Goal: Task Accomplishment & Management: Manage account settings

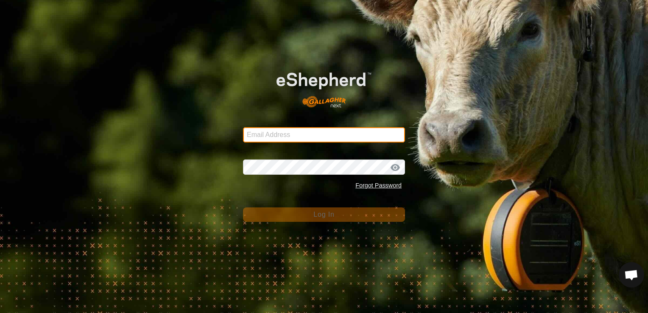
type input "[EMAIL_ADDRESS][DOMAIN_NAME]"
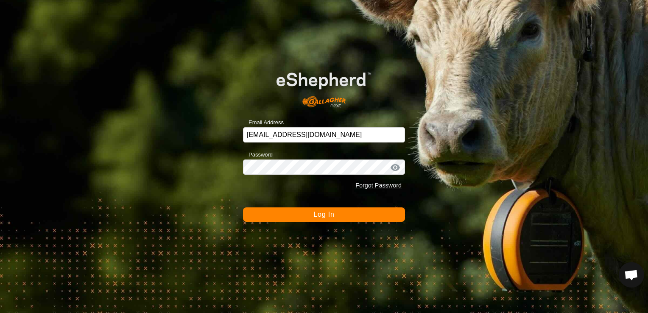
click at [322, 215] on span "Log In" at bounding box center [323, 214] width 21 height 7
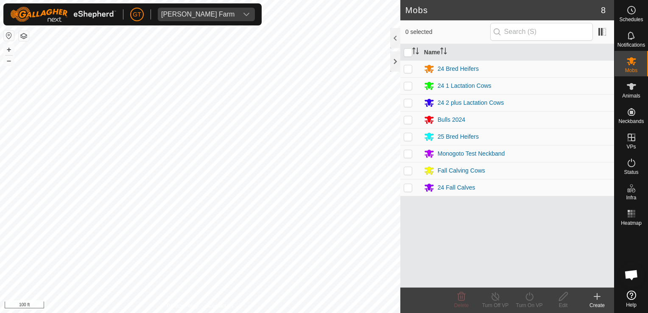
click at [415, 282] on div "Mobs 8 0 selected Name 24 Bred Heifers 24 1 Lactation Cows 24 2 plus Lactation …" at bounding box center [307, 156] width 614 height 313
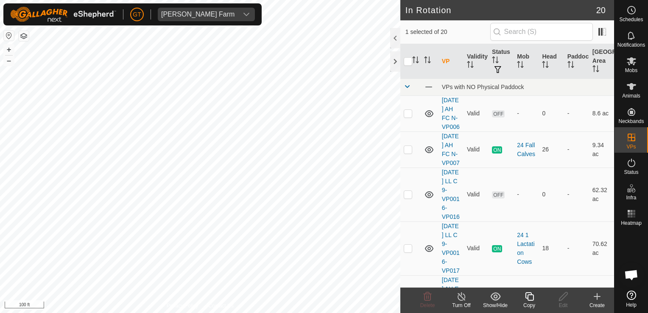
click at [0, 205] on html "[PERSON_NAME] Farm Schedules Notifications Mobs Animals Neckbands VPs Status In…" at bounding box center [324, 156] width 648 height 313
click at [173, 0] on html "[PERSON_NAME] Farm Schedules Notifications Mobs Animals Neckbands VPs Status In…" at bounding box center [324, 156] width 648 height 313
click at [528, 298] on icon at bounding box center [529, 296] width 11 height 10
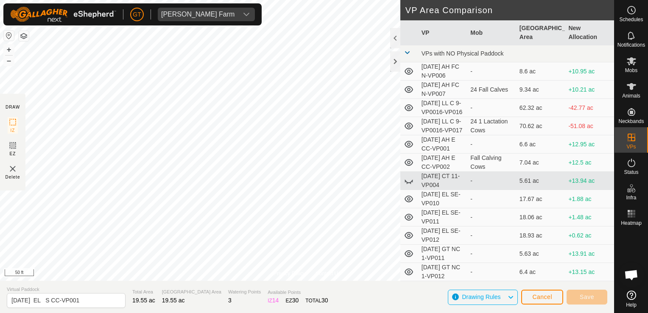
click at [5, 106] on div "Privacy Policy Contact Us [PERSON_NAME] W Type: creek Capacity: 100L Water Leve…" at bounding box center [307, 156] width 614 height 313
click at [594, 299] on button "Save" at bounding box center [587, 297] width 41 height 15
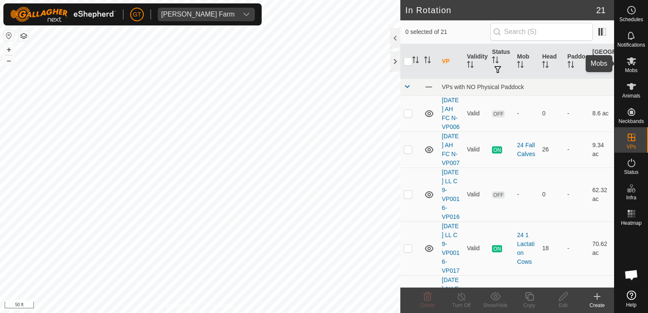
click at [632, 59] on icon at bounding box center [631, 61] width 9 height 8
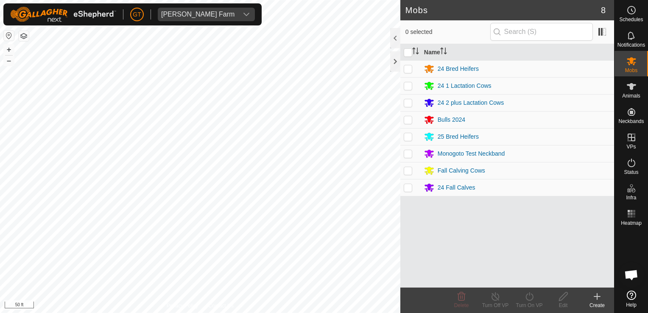
click at [408, 68] on p-checkbox at bounding box center [408, 68] width 8 height 7
checkbox input "true"
click at [526, 299] on icon at bounding box center [530, 296] width 8 height 8
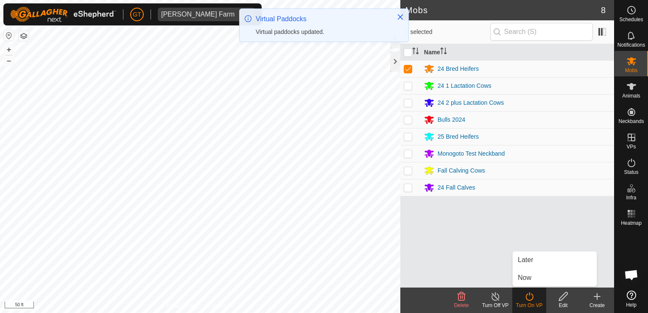
click at [523, 278] on link "Now" at bounding box center [555, 277] width 84 height 17
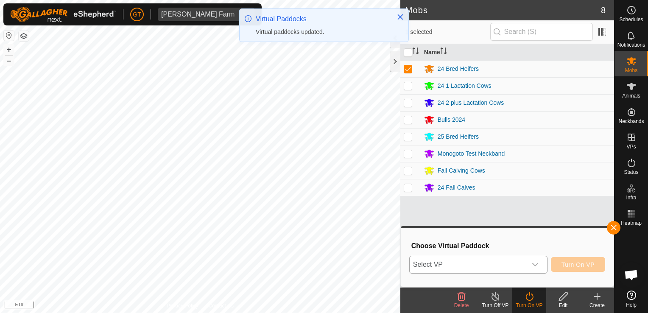
click at [539, 264] on icon "dropdown trigger" at bounding box center [535, 264] width 7 height 7
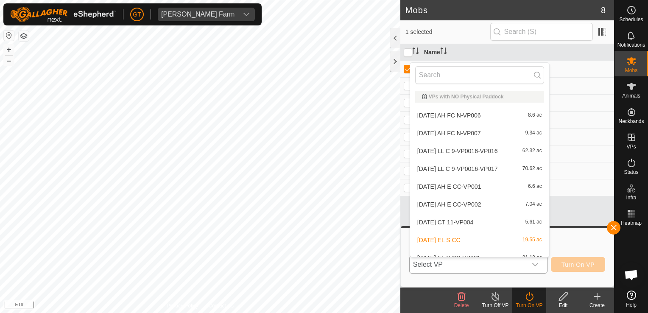
scroll to position [9, 0]
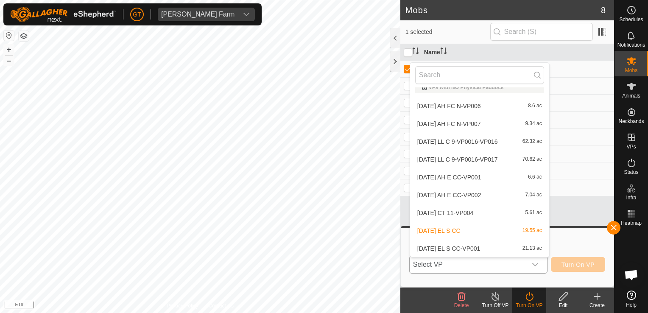
click at [502, 251] on li "[DATE] EL S CC-VP001 21.13 ac" at bounding box center [479, 248] width 139 height 17
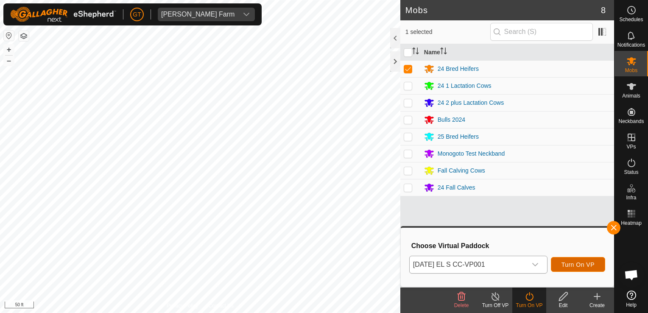
click at [564, 265] on span "Turn On VP" at bounding box center [578, 264] width 33 height 7
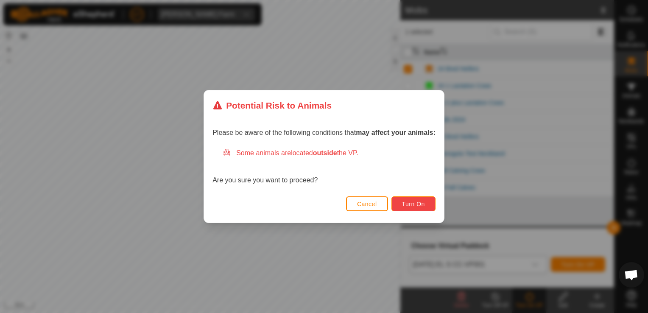
click at [403, 203] on span "Turn On" at bounding box center [413, 204] width 23 height 7
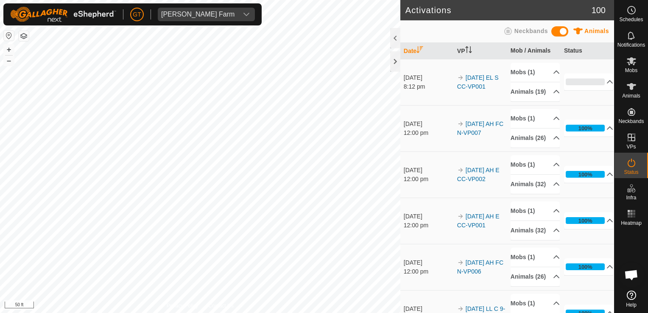
scroll to position [85, 0]
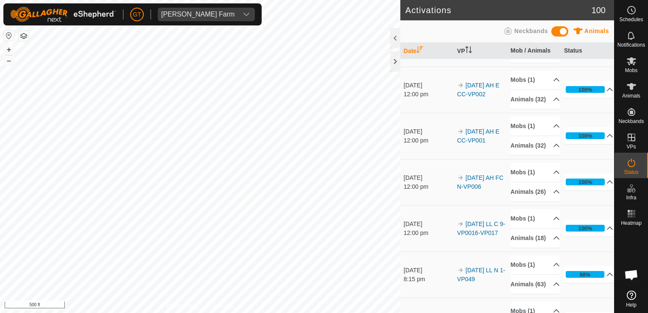
click at [290, 313] on html "[PERSON_NAME] Farm Schedules Notifications Mobs Animals Neckbands VPs Status In…" at bounding box center [324, 156] width 648 height 313
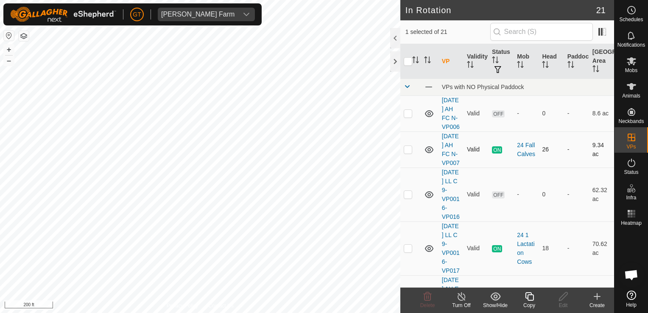
checkbox input "true"
checkbox input "false"
click at [529, 291] on icon at bounding box center [529, 296] width 11 height 10
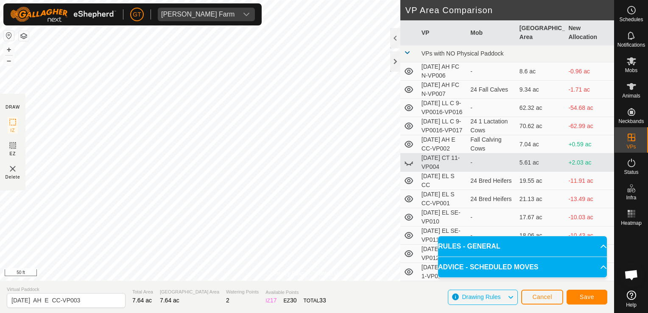
click at [304, 0] on html "[PERSON_NAME] Farm Schedules Notifications Mobs Animals Neckbands VPs Status In…" at bounding box center [324, 156] width 648 height 313
click at [279, 313] on html "[PERSON_NAME] Farm Schedules Notifications Mobs Animals Neckbands VPs Status In…" at bounding box center [324, 156] width 648 height 313
click at [588, 297] on span "Save" at bounding box center [587, 297] width 14 height 7
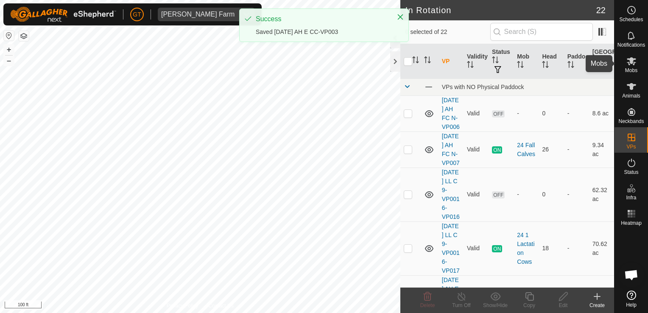
click at [634, 56] on icon at bounding box center [632, 61] width 10 height 10
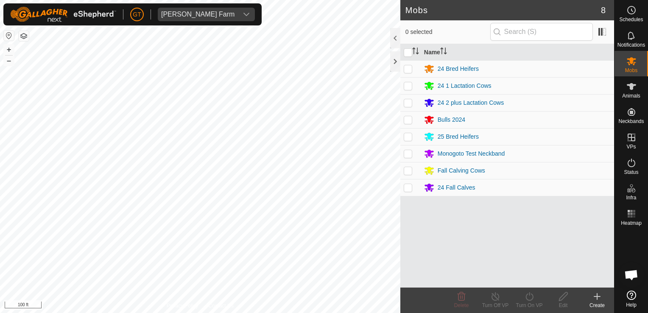
click at [409, 173] on p-checkbox at bounding box center [408, 170] width 8 height 7
checkbox input "true"
click at [531, 293] on icon at bounding box center [529, 296] width 11 height 10
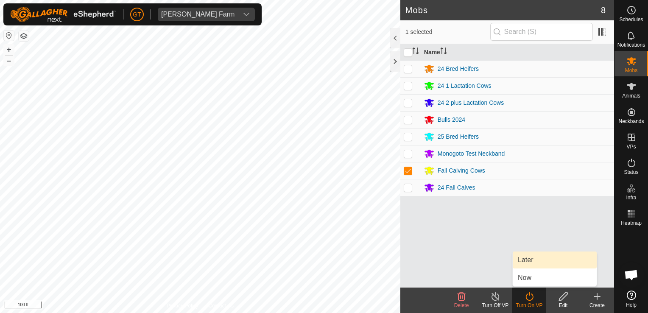
click at [541, 262] on link "Later" at bounding box center [555, 260] width 84 height 17
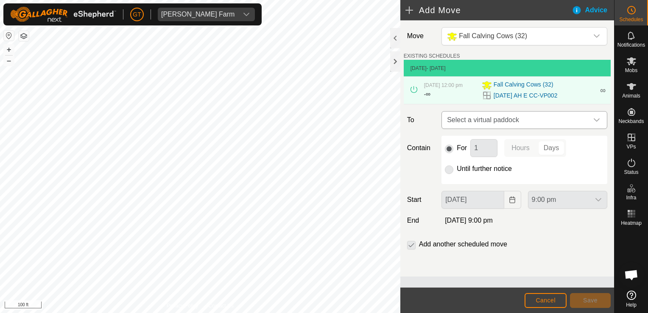
click at [602, 118] on div "dropdown trigger" at bounding box center [596, 120] width 17 height 17
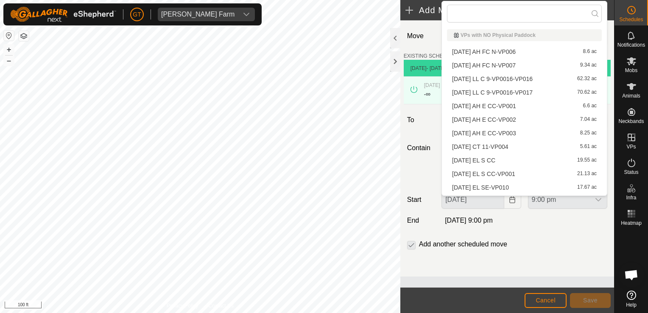
click at [565, 130] on li "[DATE] AH E CC-VP003 8.25 ac" at bounding box center [524, 133] width 155 height 13
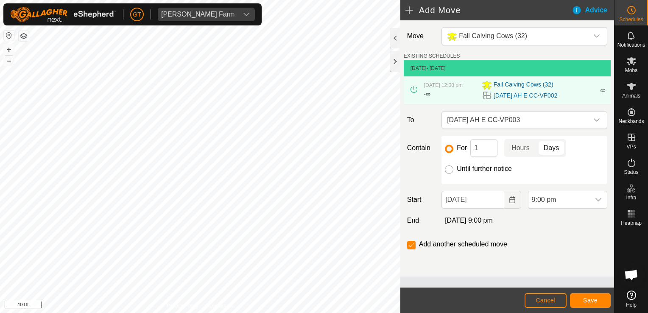
click at [450, 172] on input "Until further notice" at bounding box center [449, 169] width 8 height 8
radio input "true"
checkbox input "false"
click at [513, 203] on button "Choose Date" at bounding box center [512, 200] width 17 height 18
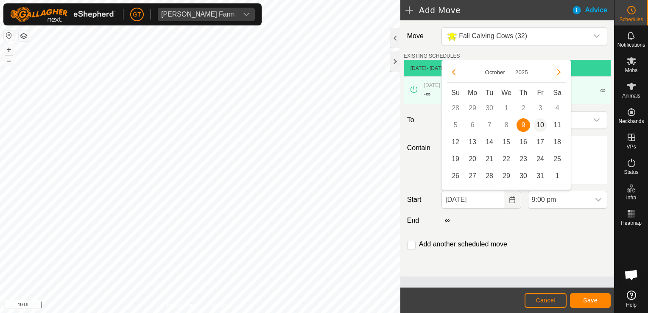
click at [538, 127] on span "10" at bounding box center [541, 125] width 14 height 14
type input "[DATE]"
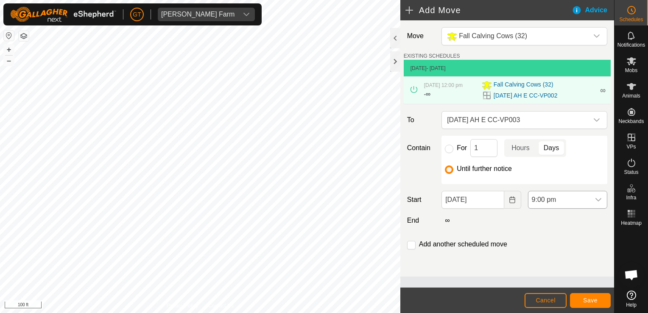
click at [598, 197] on icon "dropdown trigger" at bounding box center [598, 199] width 7 height 7
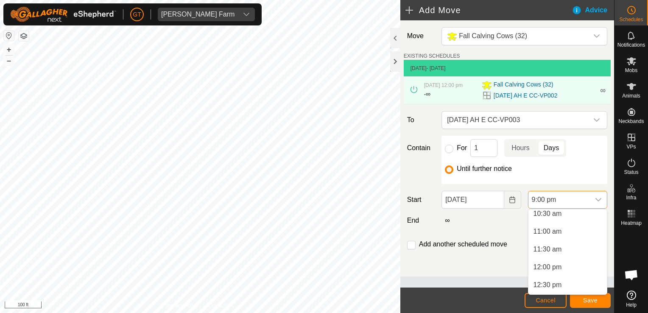
scroll to position [374, 0]
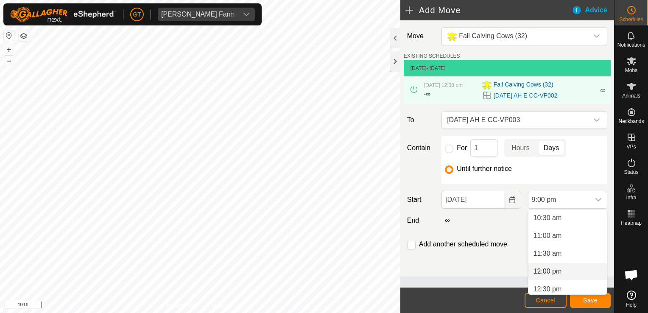
click at [546, 268] on li "12:00 pm" at bounding box center [568, 271] width 78 height 17
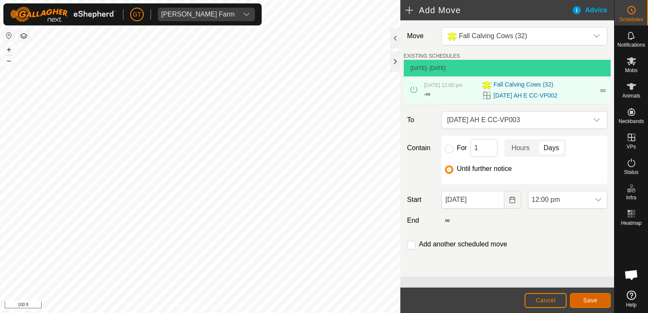
click at [577, 297] on button "Save" at bounding box center [590, 300] width 41 height 15
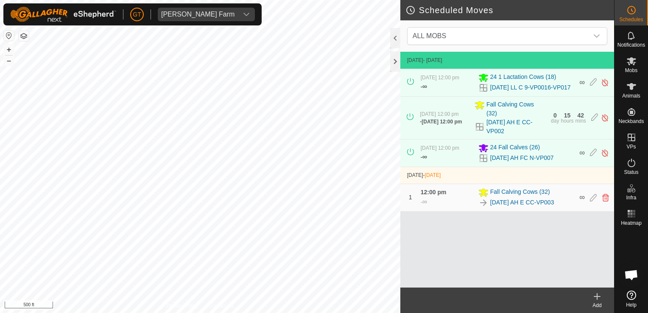
click at [0, 183] on html "[PERSON_NAME] Farm Schedules Notifications Mobs Animals Neckbands VPs Status In…" at bounding box center [324, 156] width 648 height 313
click at [175, 313] on html "[PERSON_NAME] Farm Schedules Notifications Mobs Animals Neckbands VPs Status In…" at bounding box center [324, 156] width 648 height 313
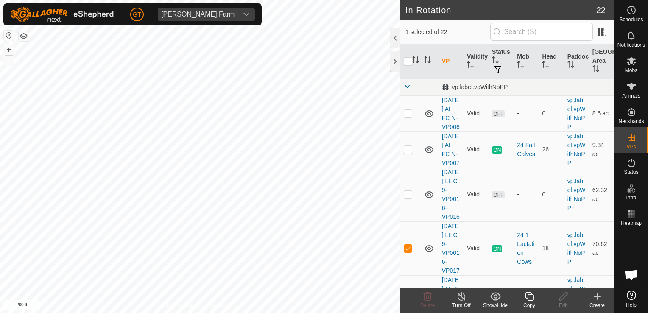
checkbox input "false"
checkbox input "true"
checkbox input "false"
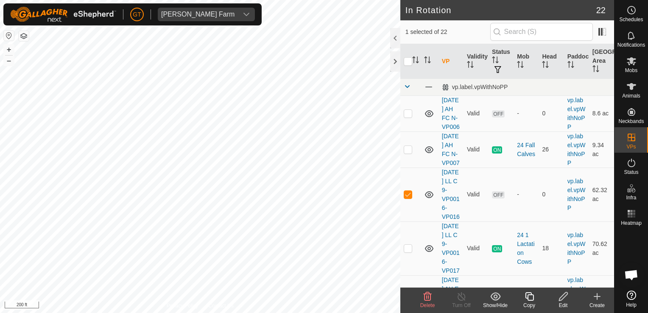
click at [424, 301] on icon at bounding box center [427, 296] width 10 height 10
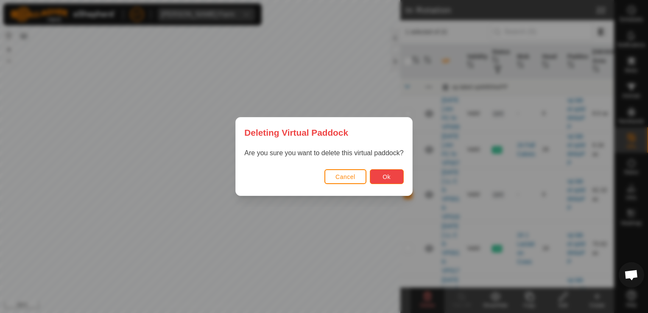
click at [385, 176] on span "Ok" at bounding box center [387, 176] width 8 height 7
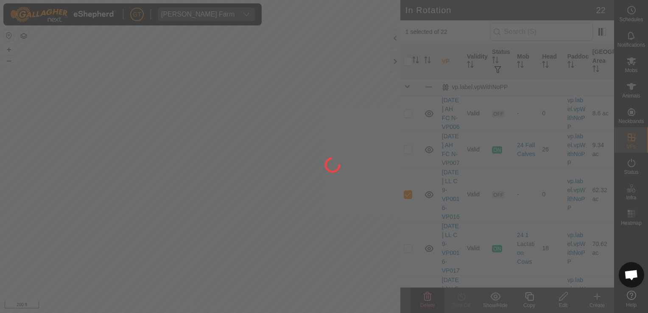
checkbox input "false"
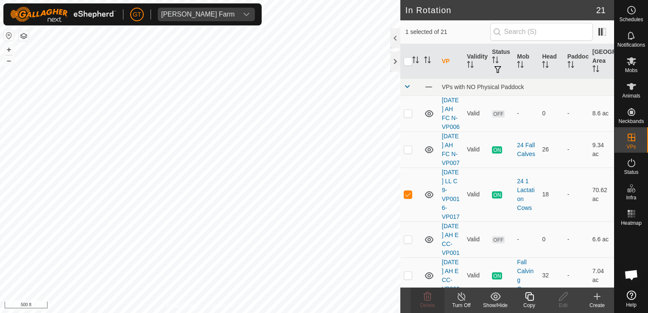
checkbox input "false"
checkbox input "true"
click at [530, 296] on icon at bounding box center [529, 296] width 11 height 10
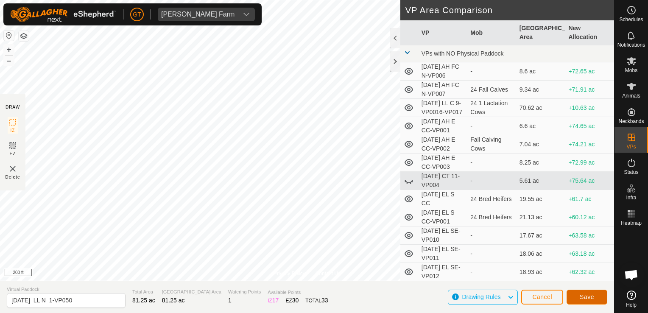
click at [585, 293] on button "Save" at bounding box center [587, 297] width 41 height 15
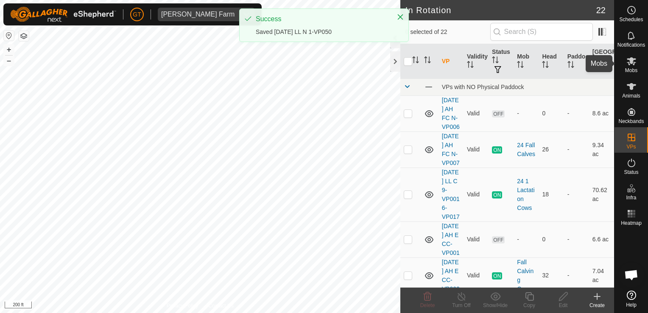
click at [632, 59] on icon at bounding box center [631, 61] width 9 height 8
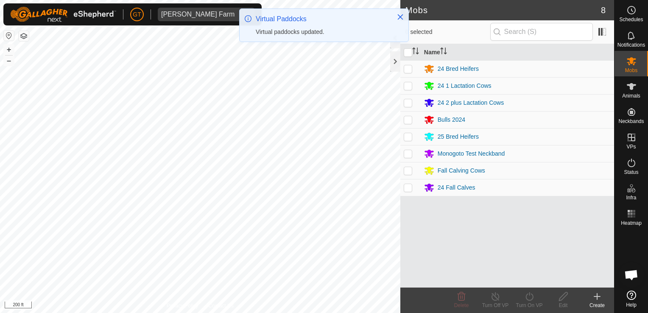
click at [409, 102] on p-checkbox at bounding box center [408, 102] width 8 height 7
checkbox input "true"
click at [528, 298] on icon at bounding box center [529, 296] width 11 height 10
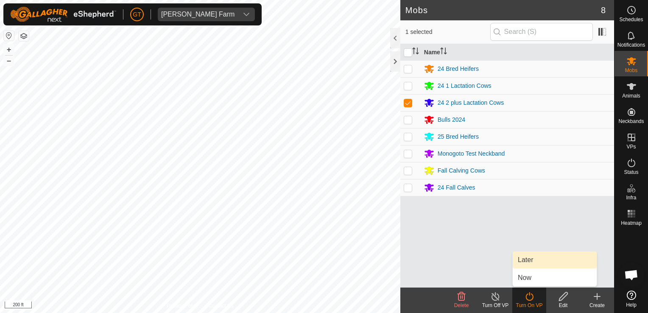
click at [537, 257] on link "Later" at bounding box center [555, 260] width 84 height 17
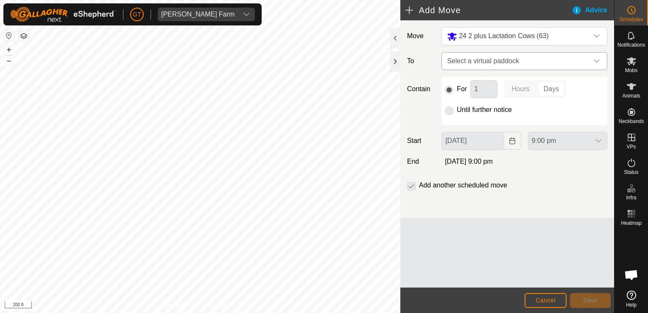
click at [599, 59] on icon "dropdown trigger" at bounding box center [596, 61] width 7 height 7
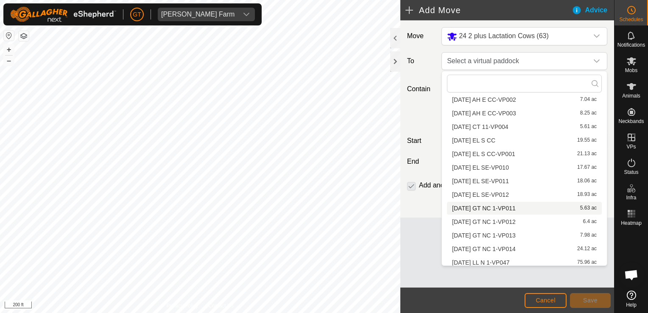
scroll to position [148, 0]
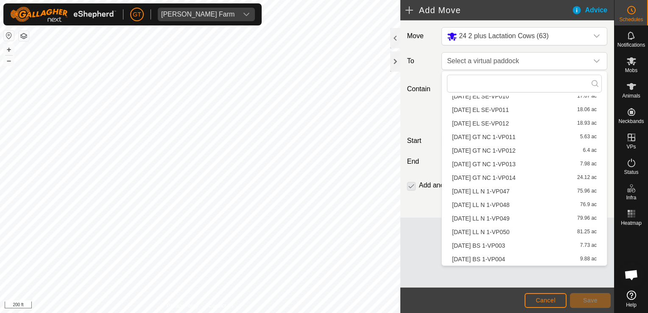
click at [517, 232] on li "[DATE] LL N 1-VP050 81.25 ac" at bounding box center [524, 232] width 155 height 13
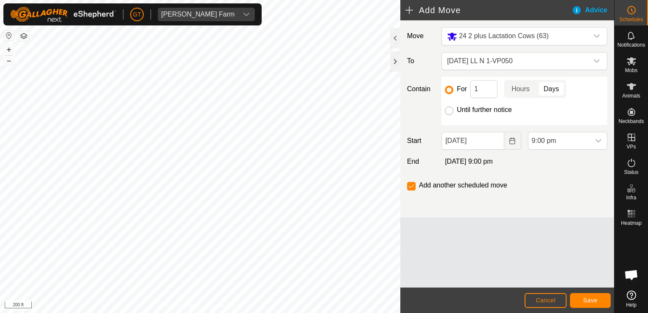
click at [450, 109] on input "Until further notice" at bounding box center [449, 110] width 8 height 8
radio input "true"
checkbox input "false"
click at [500, 144] on input "[DATE]" at bounding box center [473, 141] width 62 height 18
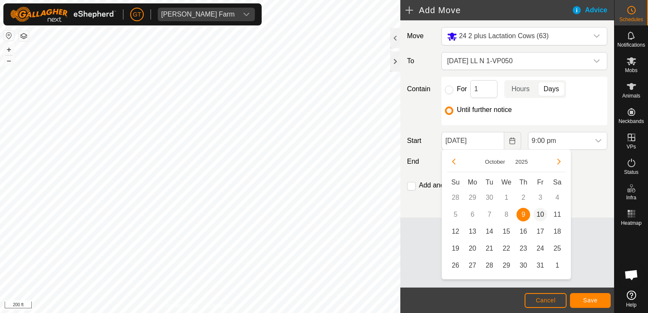
click at [541, 213] on span "10" at bounding box center [541, 215] width 14 height 14
type input "[DATE]"
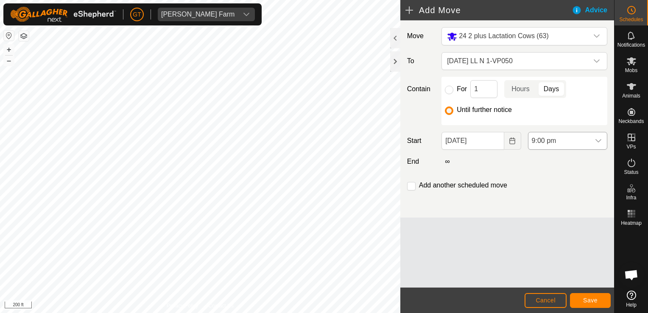
click at [601, 140] on icon "dropdown trigger" at bounding box center [598, 140] width 7 height 7
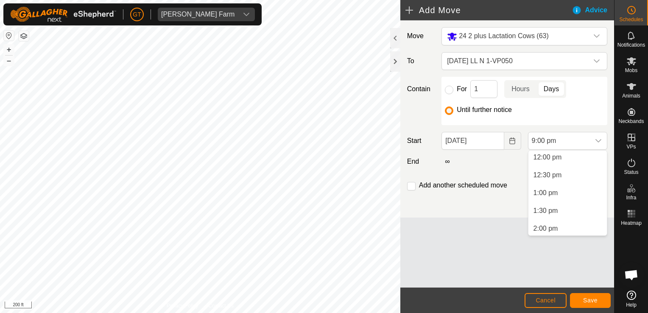
scroll to position [422, 0]
click at [584, 162] on li "12:00 pm" at bounding box center [568, 164] width 78 height 17
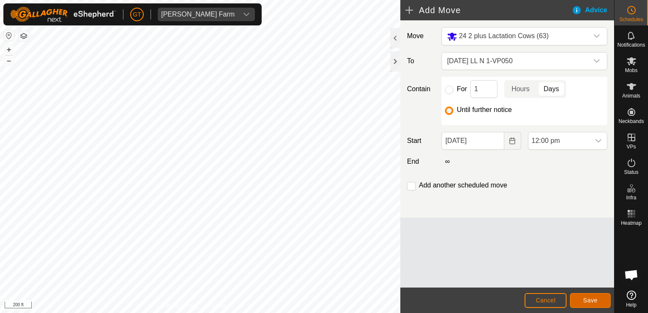
click at [594, 297] on span "Save" at bounding box center [590, 300] width 14 height 7
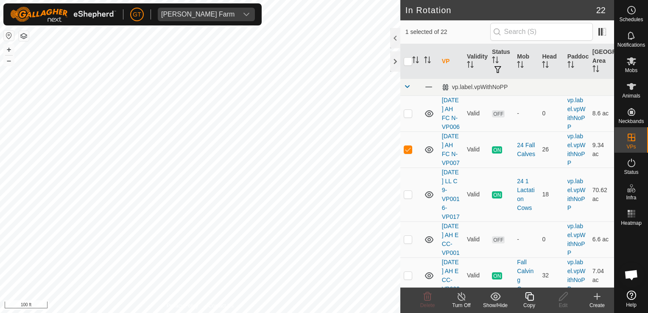
click at [528, 298] on icon at bounding box center [529, 296] width 11 height 10
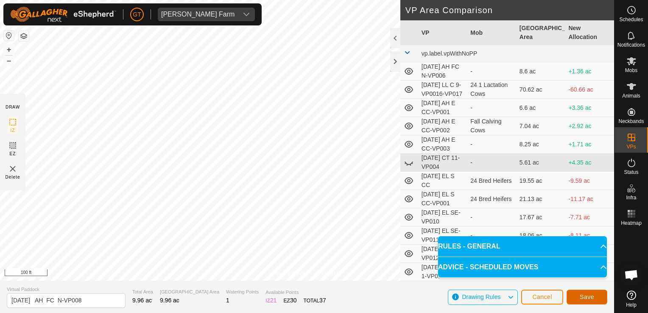
click at [569, 299] on button "Save" at bounding box center [587, 297] width 41 height 15
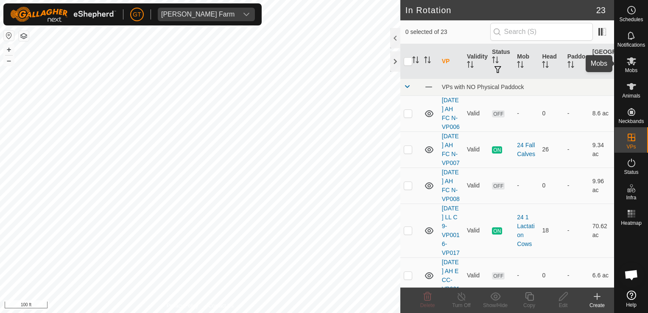
click at [632, 58] on icon at bounding box center [631, 61] width 9 height 8
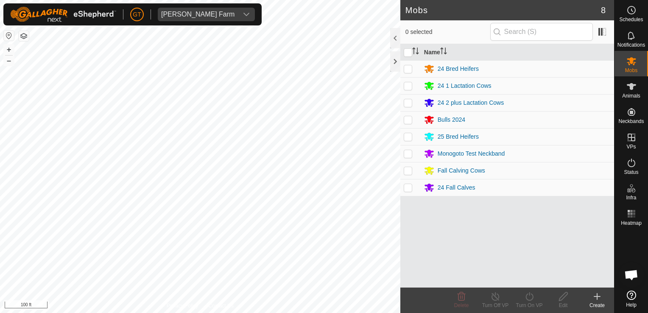
click at [411, 189] on p-checkbox at bounding box center [408, 187] width 8 height 7
checkbox input "true"
click at [529, 300] on icon at bounding box center [530, 296] width 8 height 8
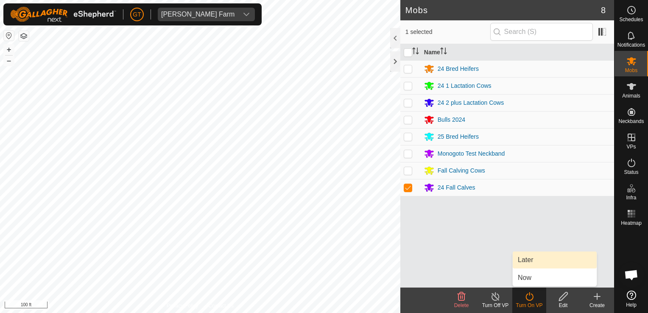
click at [531, 257] on link "Later" at bounding box center [555, 260] width 84 height 17
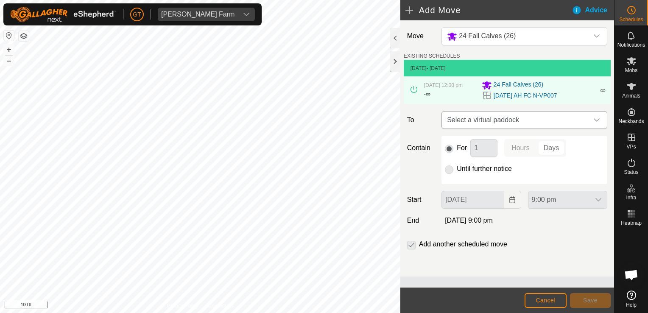
click at [596, 120] on icon "dropdown trigger" at bounding box center [597, 119] width 6 height 3
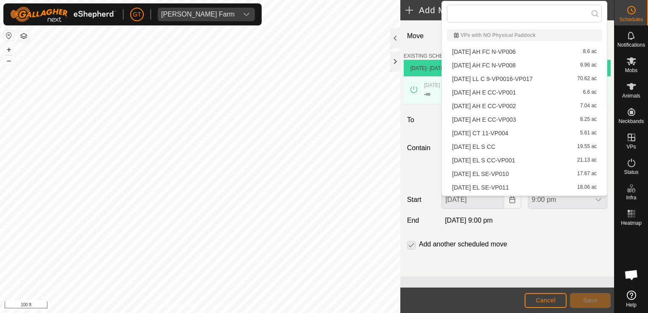
click at [523, 67] on li "[DATE] AH FC N-VP008 9.96 ac" at bounding box center [524, 65] width 155 height 13
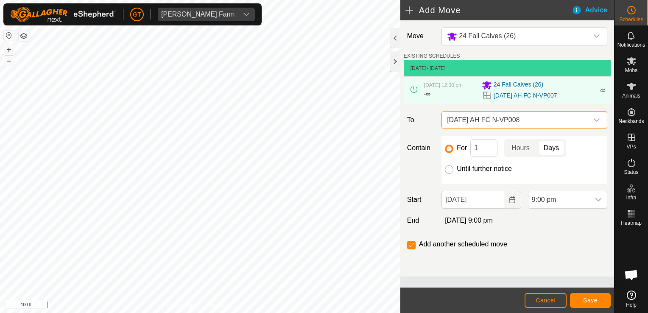
click at [448, 168] on input "Until further notice" at bounding box center [449, 169] width 8 height 8
radio input "true"
checkbox input "false"
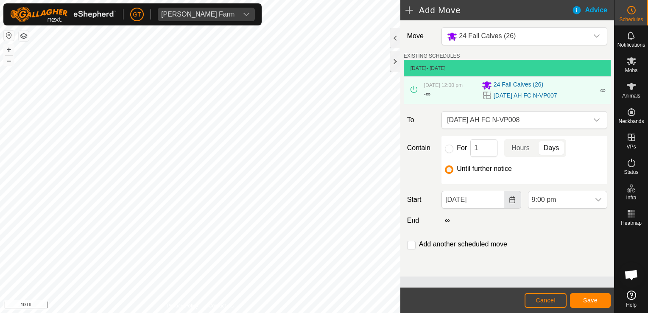
click at [505, 199] on button "Choose Date" at bounding box center [512, 200] width 17 height 18
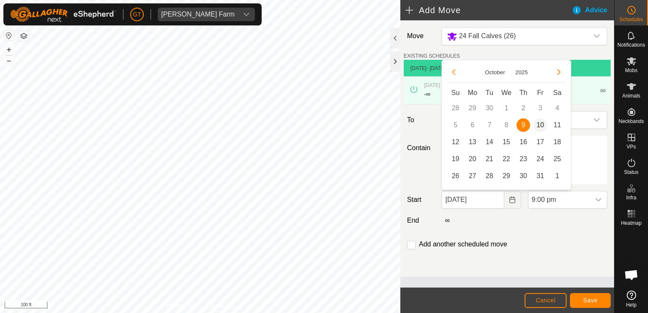
click at [542, 124] on span "10" at bounding box center [541, 125] width 14 height 14
type input "[DATE]"
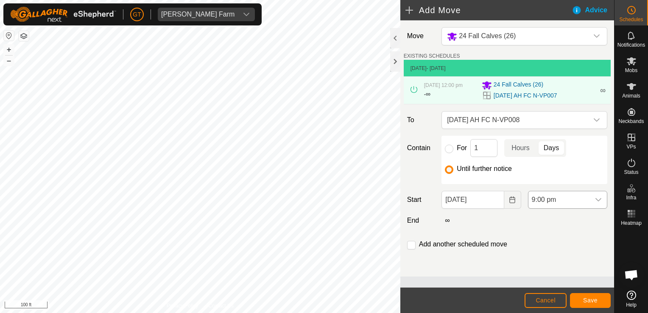
click at [586, 199] on span "9:00 pm" at bounding box center [560, 199] width 62 height 17
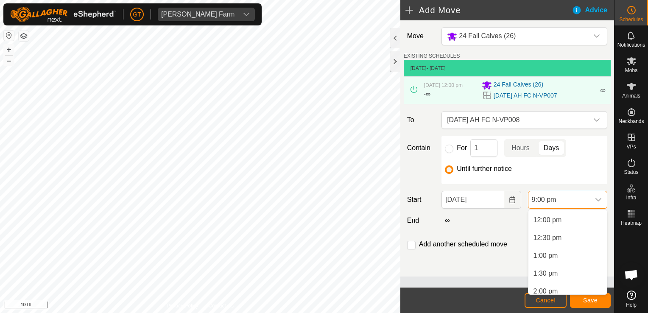
scroll to position [422, 0]
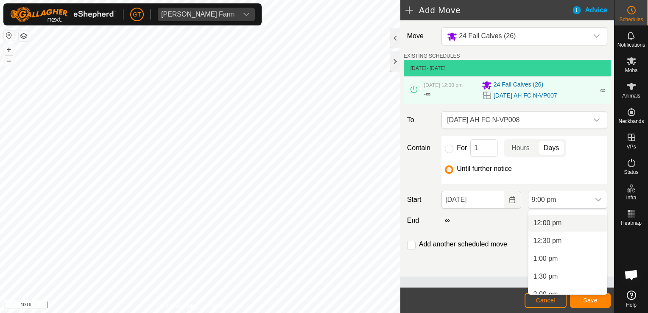
click at [572, 230] on li "12:00 pm" at bounding box center [568, 223] width 78 height 17
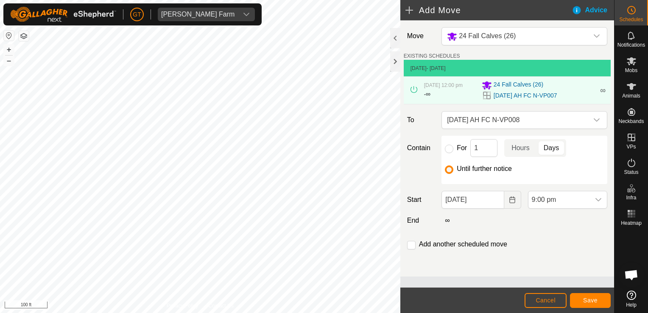
scroll to position [680, 0]
click at [599, 299] on button "Save" at bounding box center [590, 300] width 41 height 15
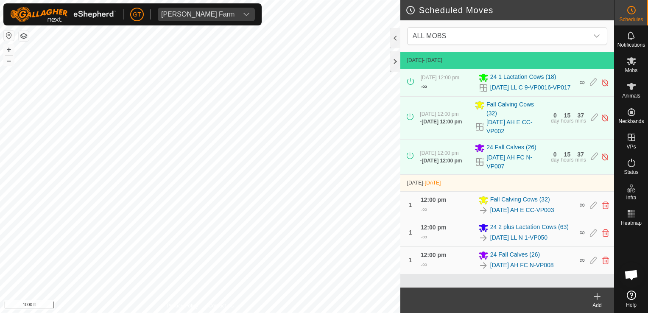
click at [334, 313] on html "[PERSON_NAME] Farm Schedules Notifications Mobs Animals Neckbands VPs Status In…" at bounding box center [324, 156] width 648 height 313
